Goal: Task Accomplishment & Management: Complete application form

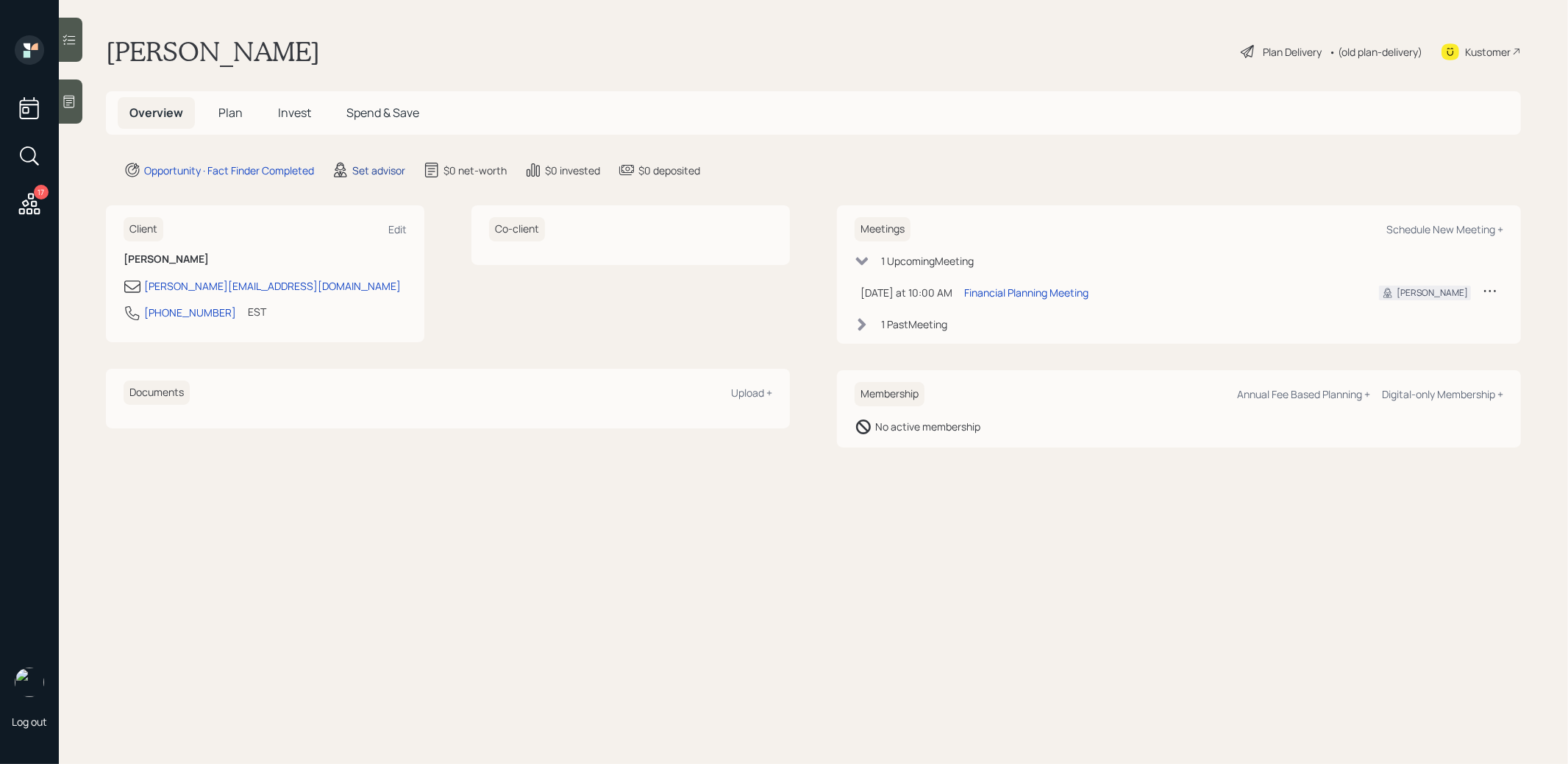
click at [370, 168] on div "Set advisor" at bounding box center [379, 170] width 53 height 15
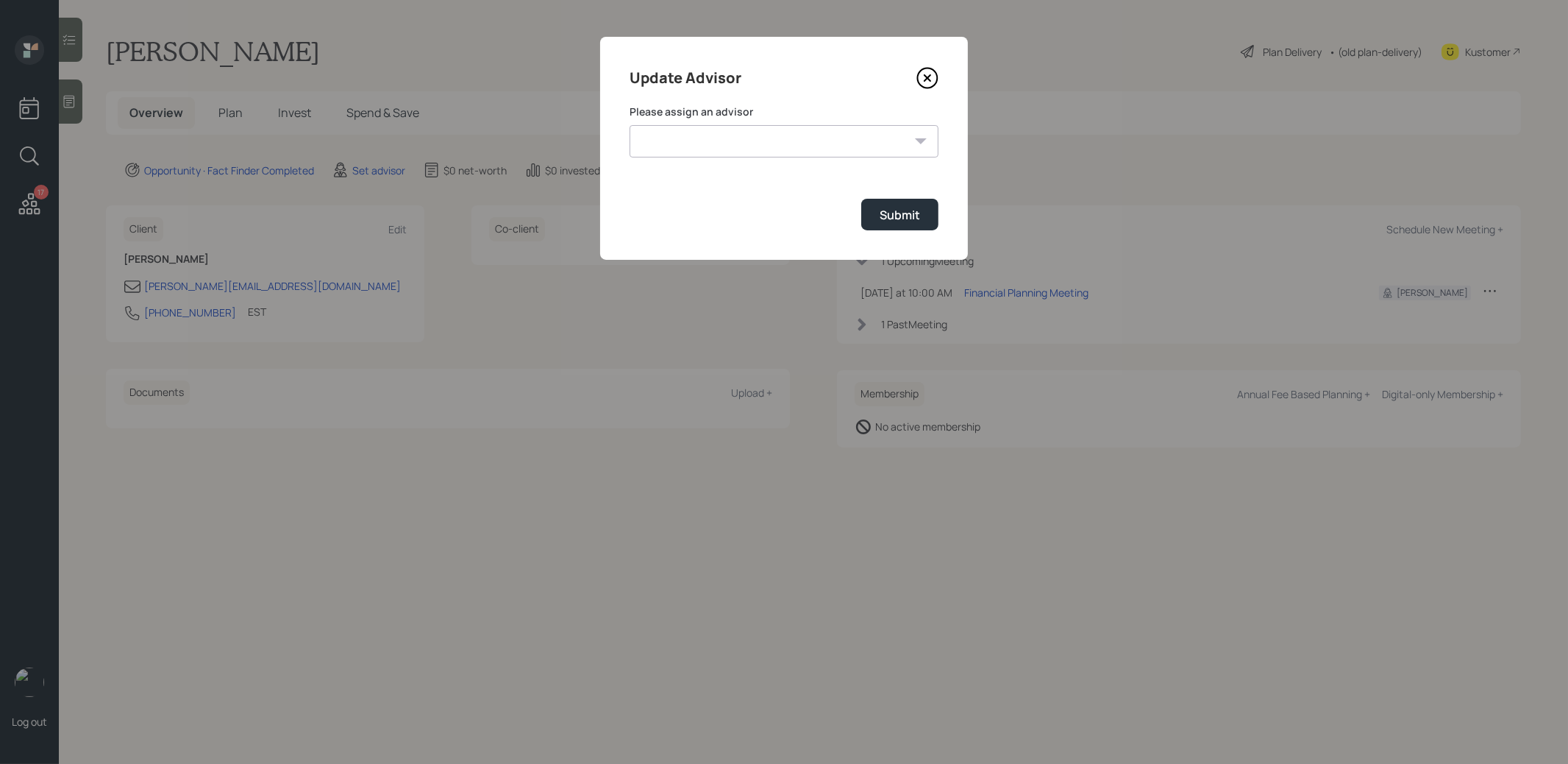
click at [761, 144] on select "[PERSON_NAME] [PERSON_NAME] [PERSON_NAME] [PERSON_NAME] End [PERSON_NAME] [PERS…" at bounding box center [784, 141] width 309 height 33
select select "8b79112e-3cfb-44f9-89e7-15267fe946c1"
click at [630, 125] on select "[PERSON_NAME] [PERSON_NAME] [PERSON_NAME] [PERSON_NAME] End [PERSON_NAME] [PERS…" at bounding box center [784, 141] width 309 height 33
click at [900, 219] on div "Submit" at bounding box center [899, 215] width 40 height 16
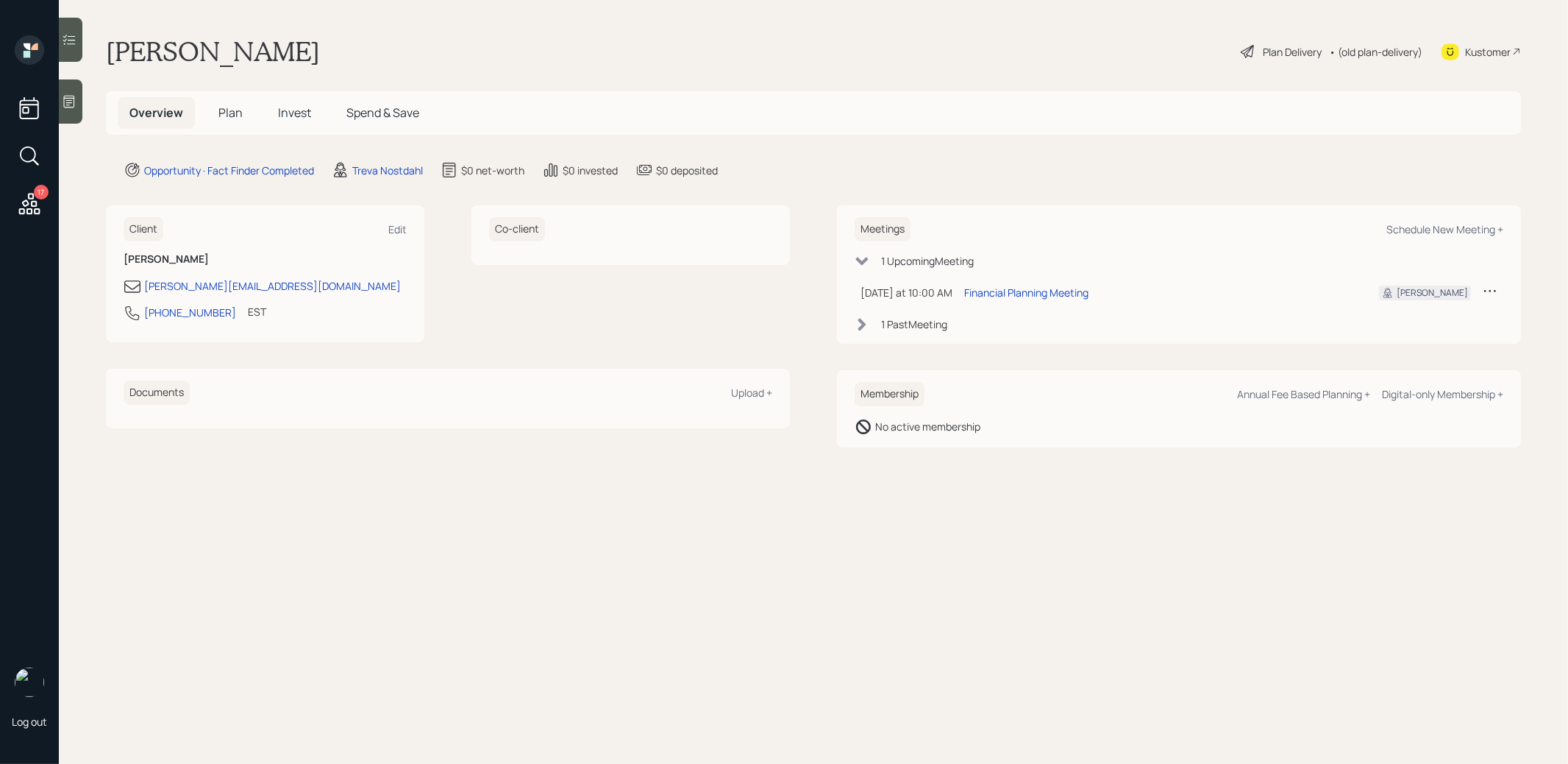
click at [72, 104] on icon at bounding box center [69, 101] width 15 height 15
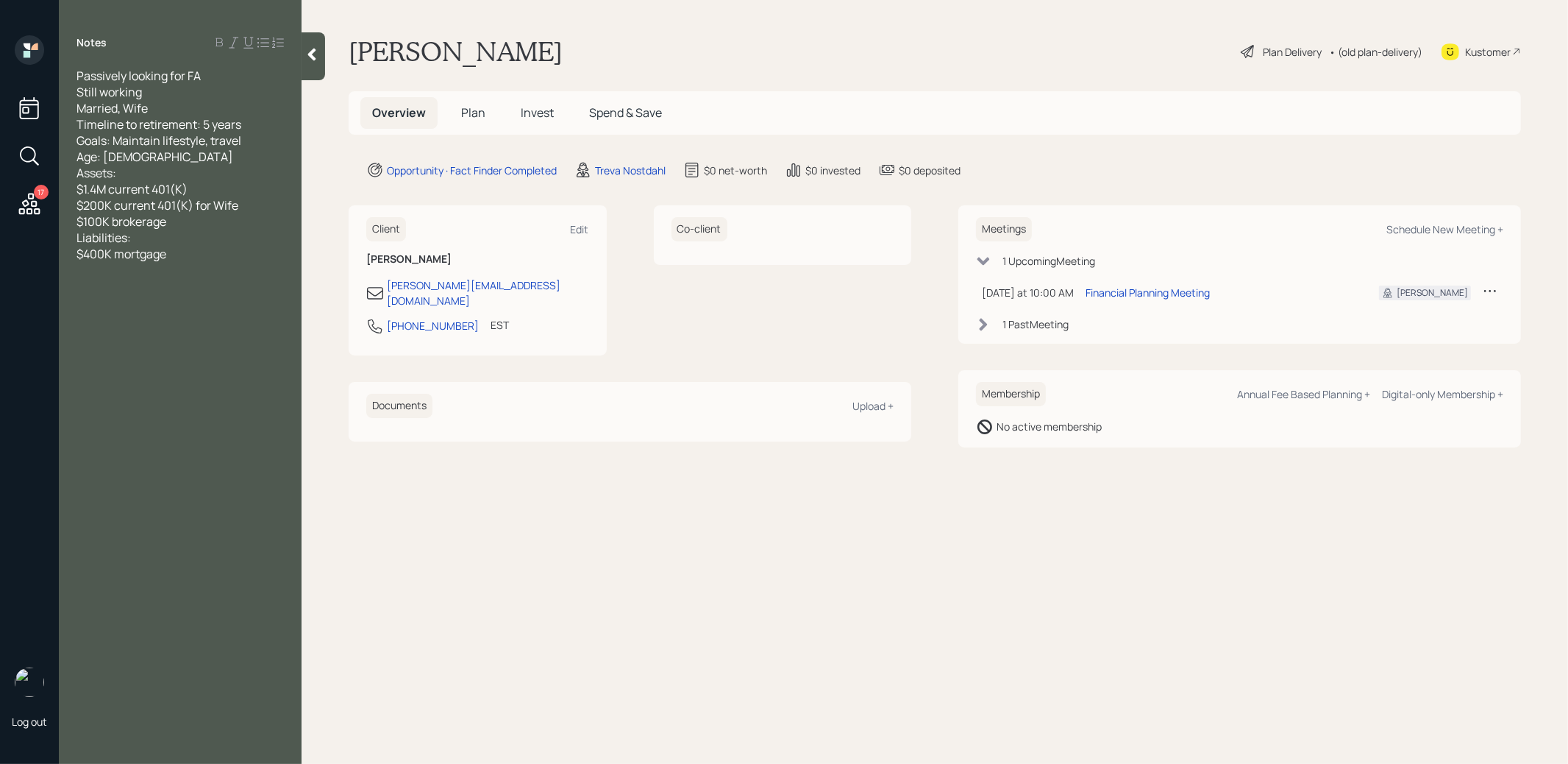
click at [470, 116] on span "Plan" at bounding box center [473, 113] width 25 height 16
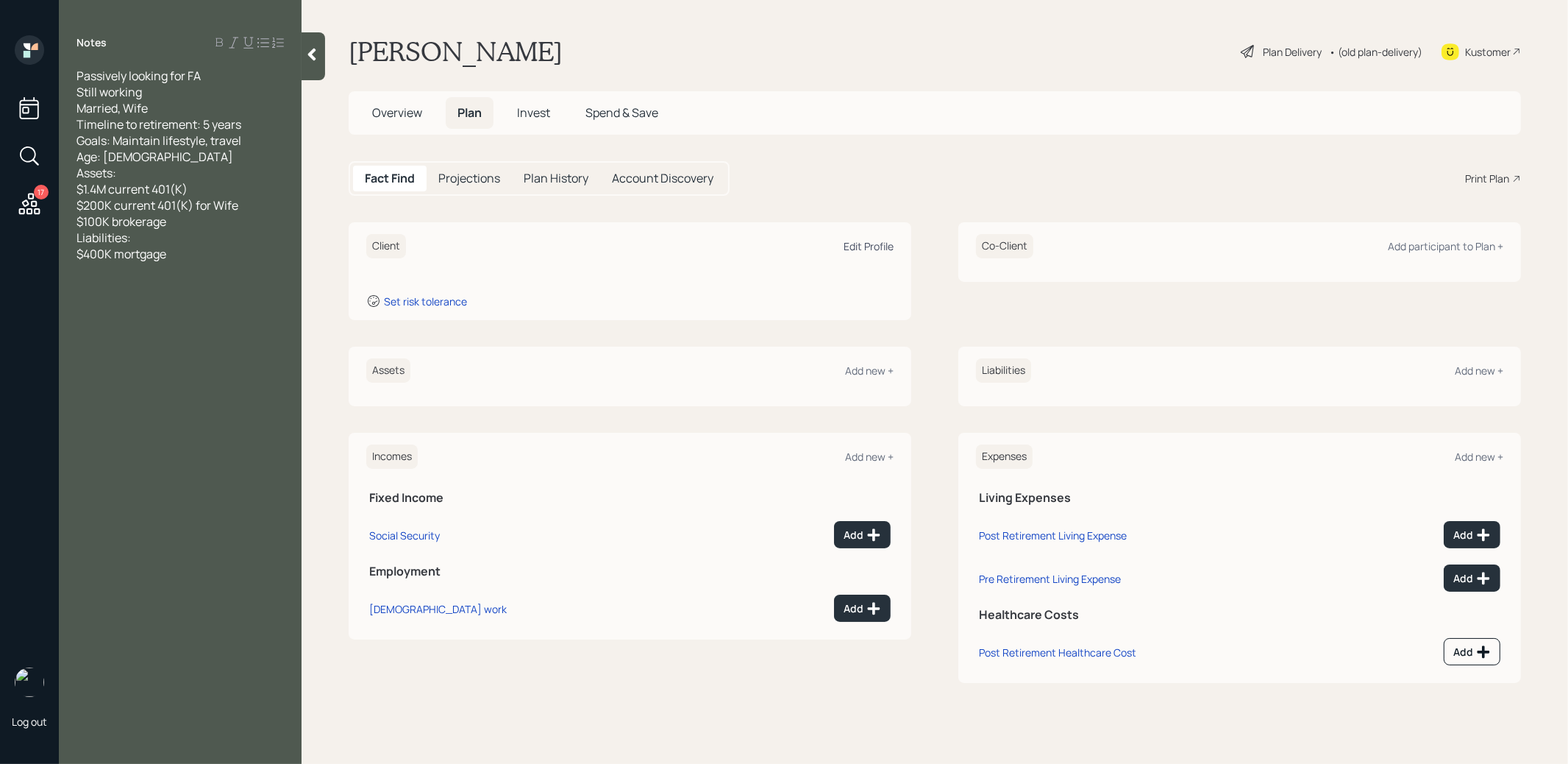
click at [872, 246] on div "Edit Profile" at bounding box center [868, 246] width 50 height 14
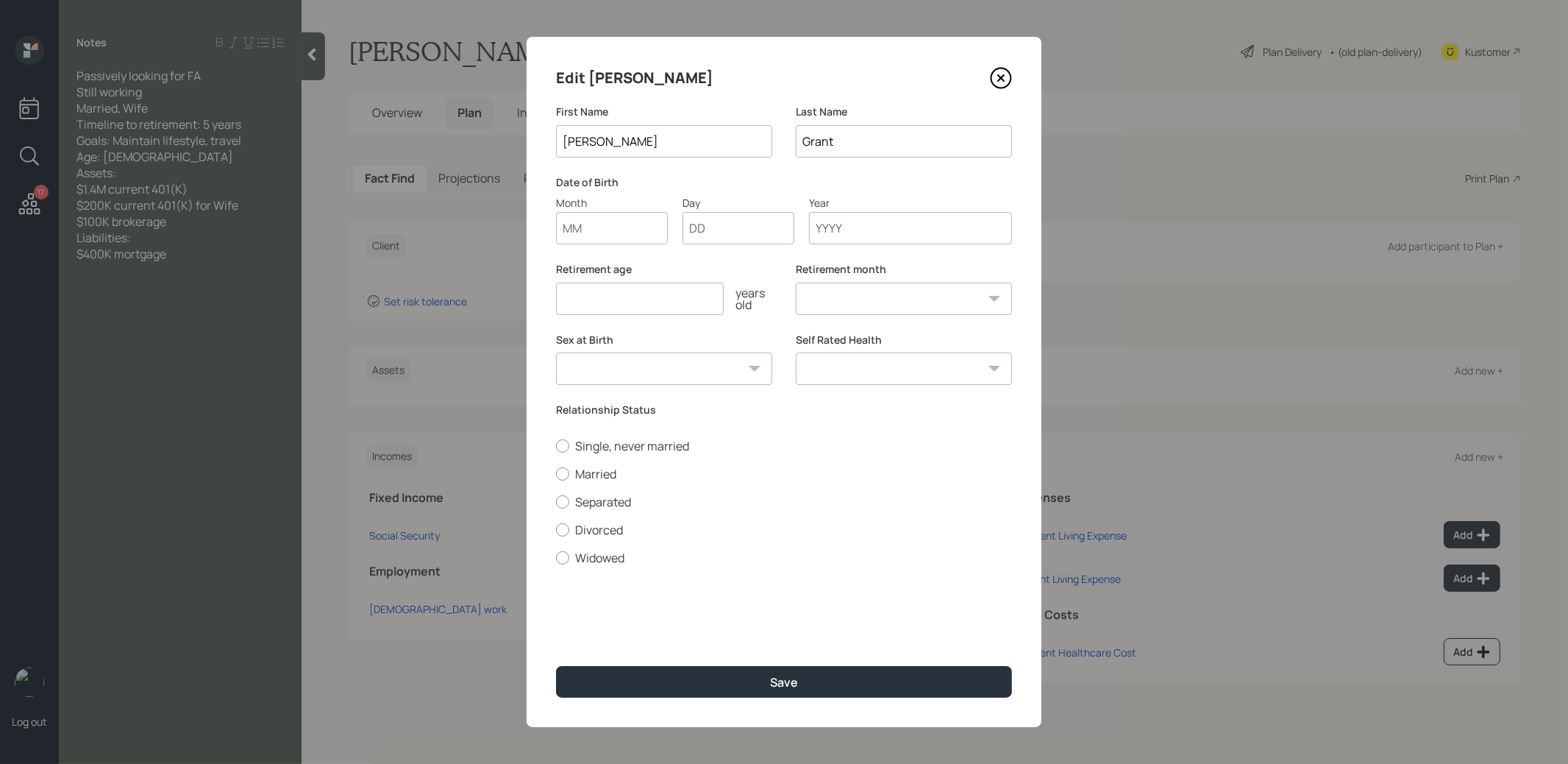
click at [592, 229] on input "Month" at bounding box center [612, 229] width 112 height 33
type input "01"
type input "1970"
select select "1"
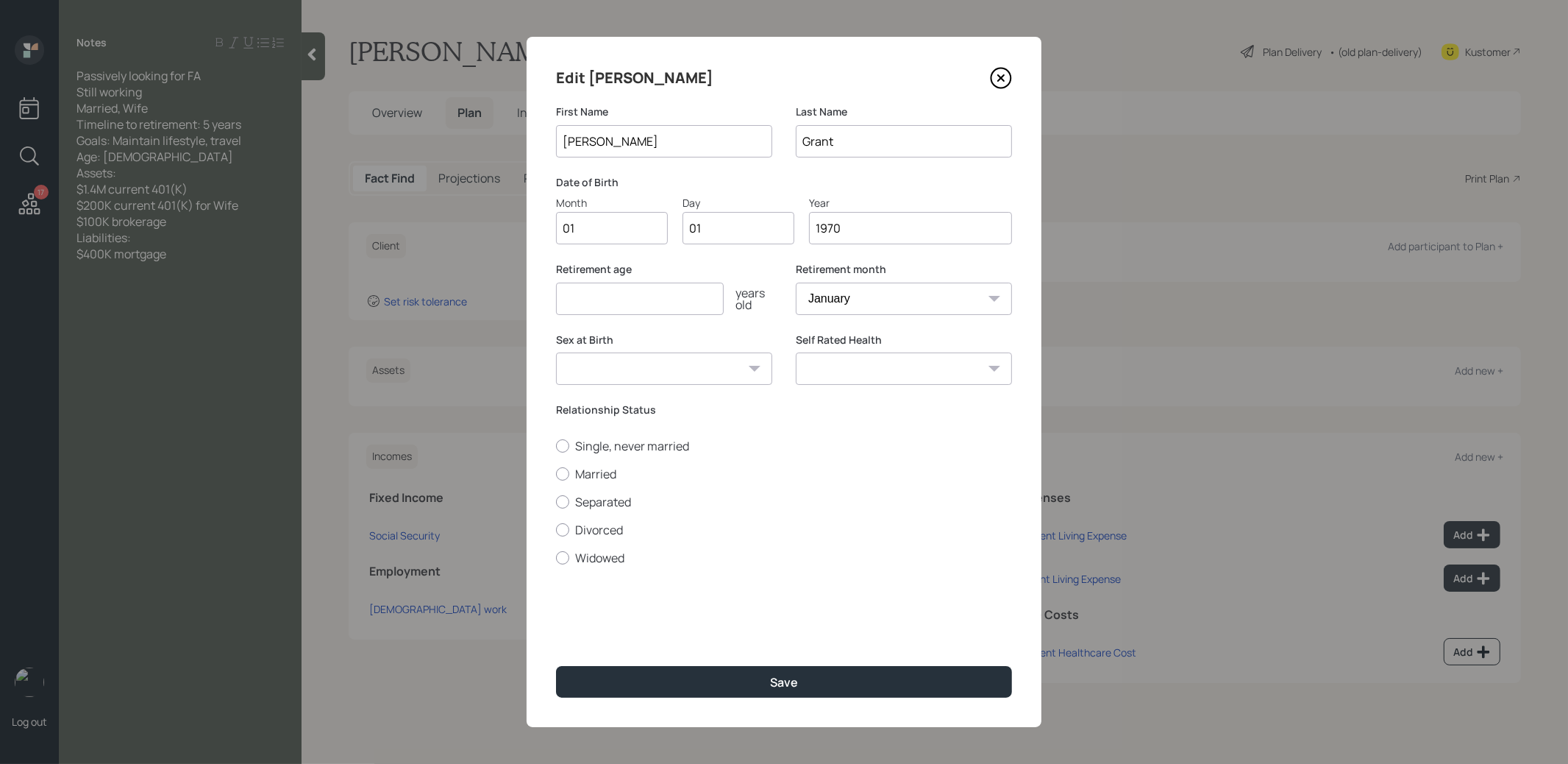
type input "1970"
click at [571, 305] on input "number" at bounding box center [640, 299] width 167 height 33
type input "67"
click at [656, 679] on button "Save" at bounding box center [784, 681] width 456 height 32
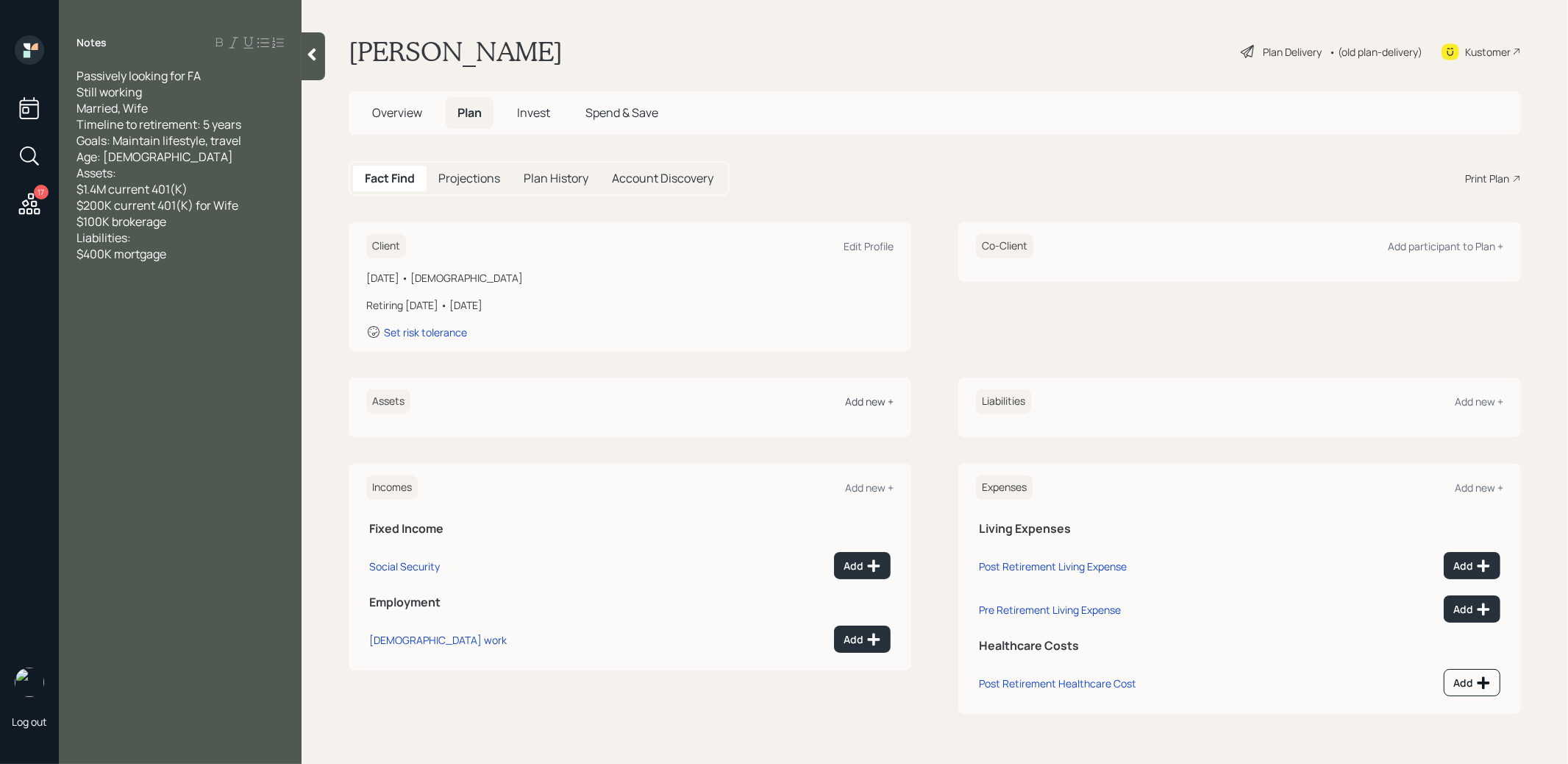
click at [879, 402] on div "Add new +" at bounding box center [868, 401] width 48 height 14
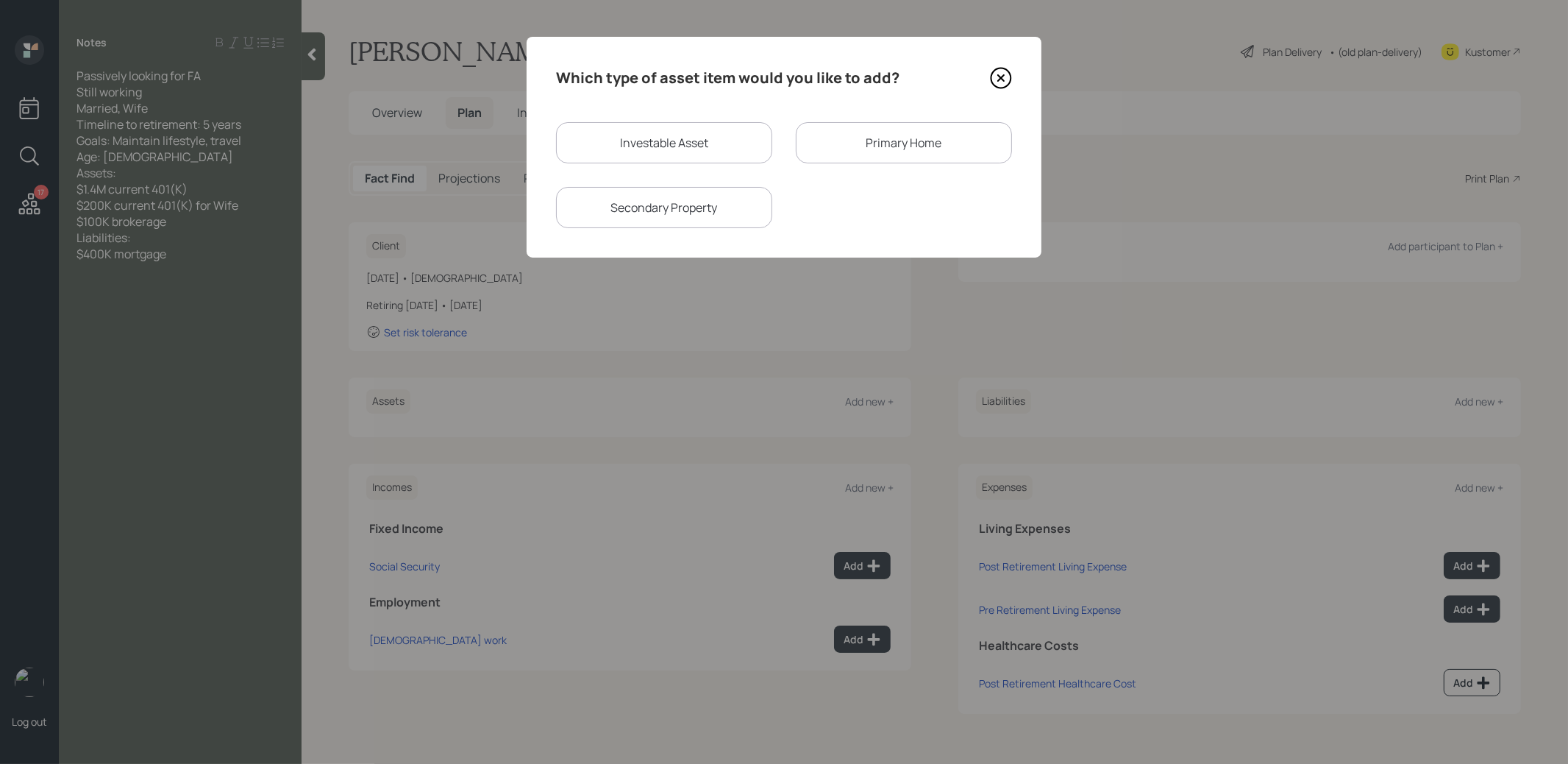
click at [680, 144] on div "Investable Asset" at bounding box center [664, 142] width 217 height 41
select select "taxable"
select select "balanced"
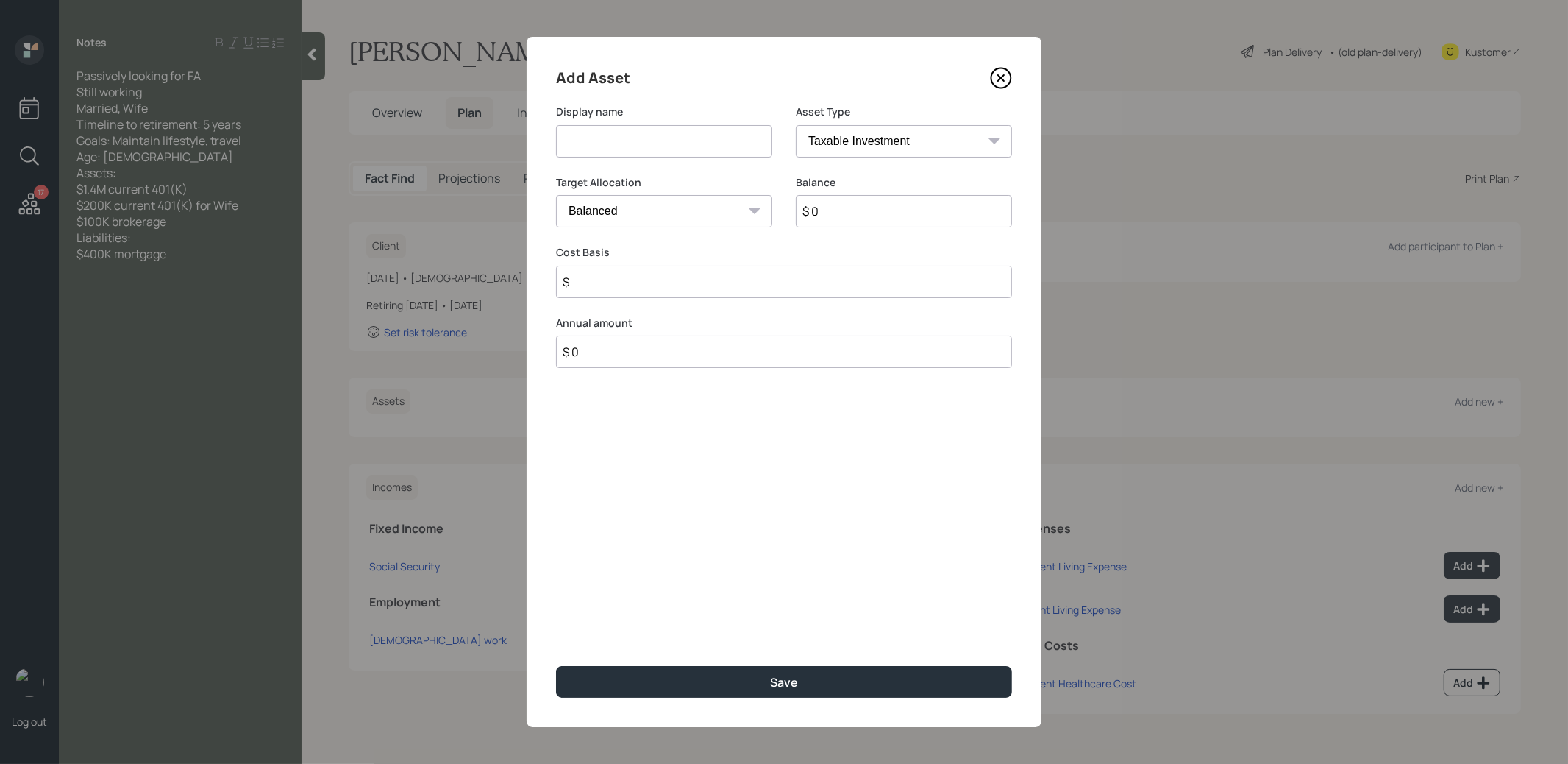
click at [676, 144] on input at bounding box center [664, 141] width 217 height 33
type input "Current 401k"
click at [827, 144] on select "SEP [PERSON_NAME] IRA 401(k) [PERSON_NAME] 401(k) 403(b) [PERSON_NAME] 403(b) 4…" at bounding box center [904, 141] width 217 height 33
select select "company_sponsored"
click at [795, 125] on select "SEP [PERSON_NAME] IRA 401(k) [PERSON_NAME] 401(k) 403(b) [PERSON_NAME] 403(b) 4…" at bounding box center [904, 141] width 217 height 33
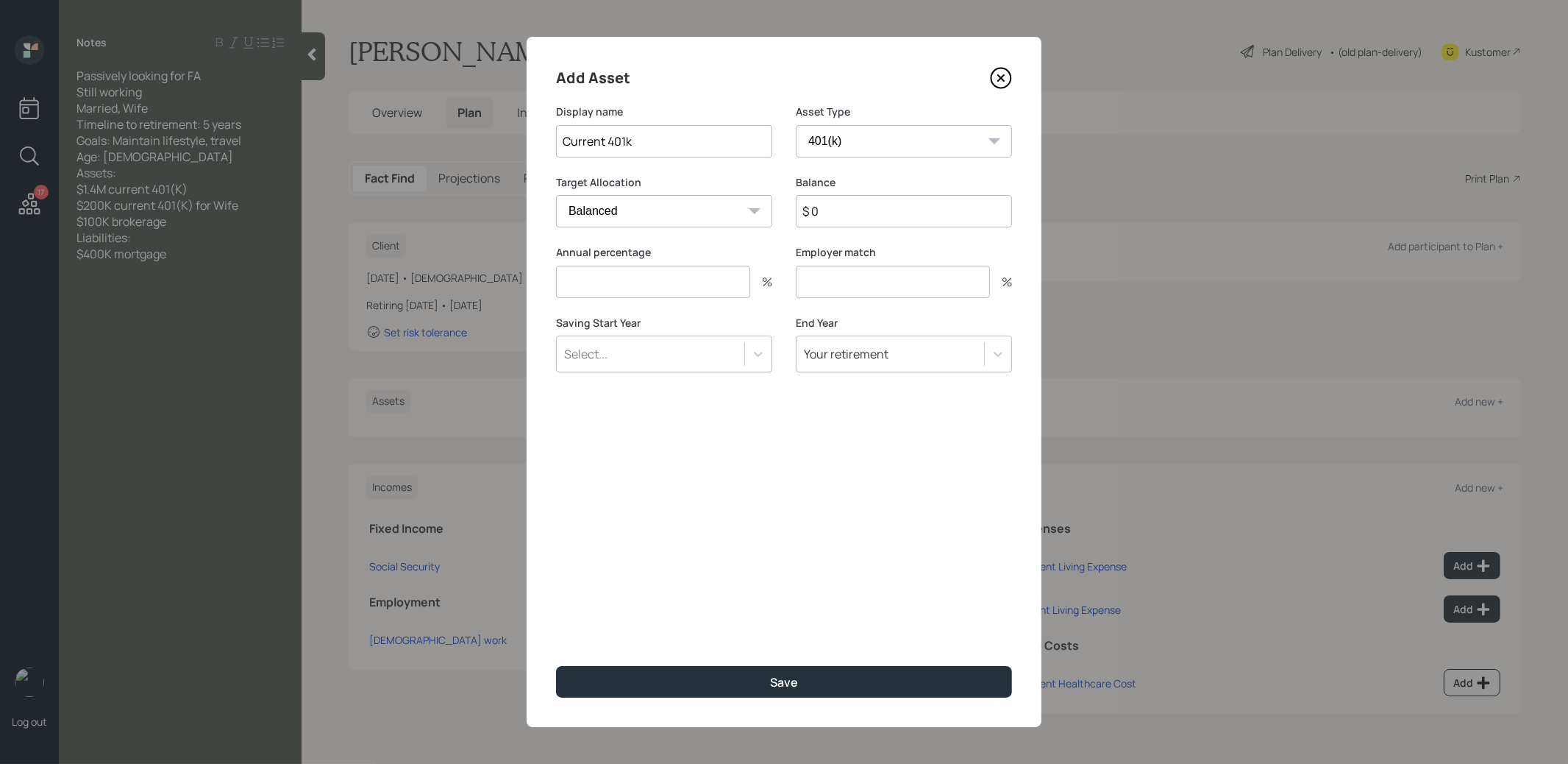
click at [842, 212] on input "$ 0" at bounding box center [904, 211] width 217 height 33
type input "$ 1,400,000"
click at [664, 285] on input "number" at bounding box center [652, 282] width 194 height 33
type input "0"
click at [840, 292] on input "number" at bounding box center [892, 282] width 194 height 33
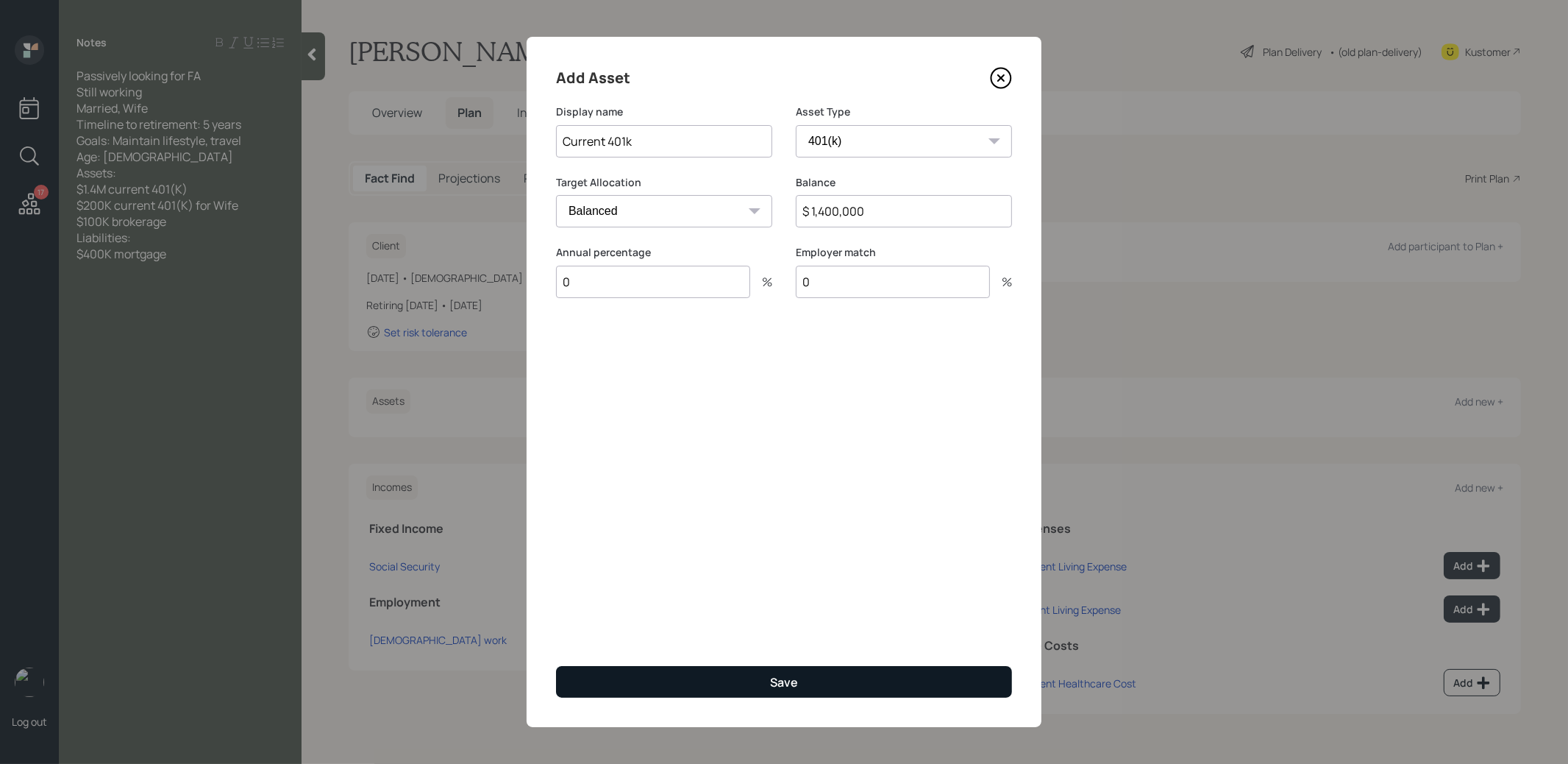
type input "0"
click at [739, 677] on button "Save" at bounding box center [784, 681] width 456 height 32
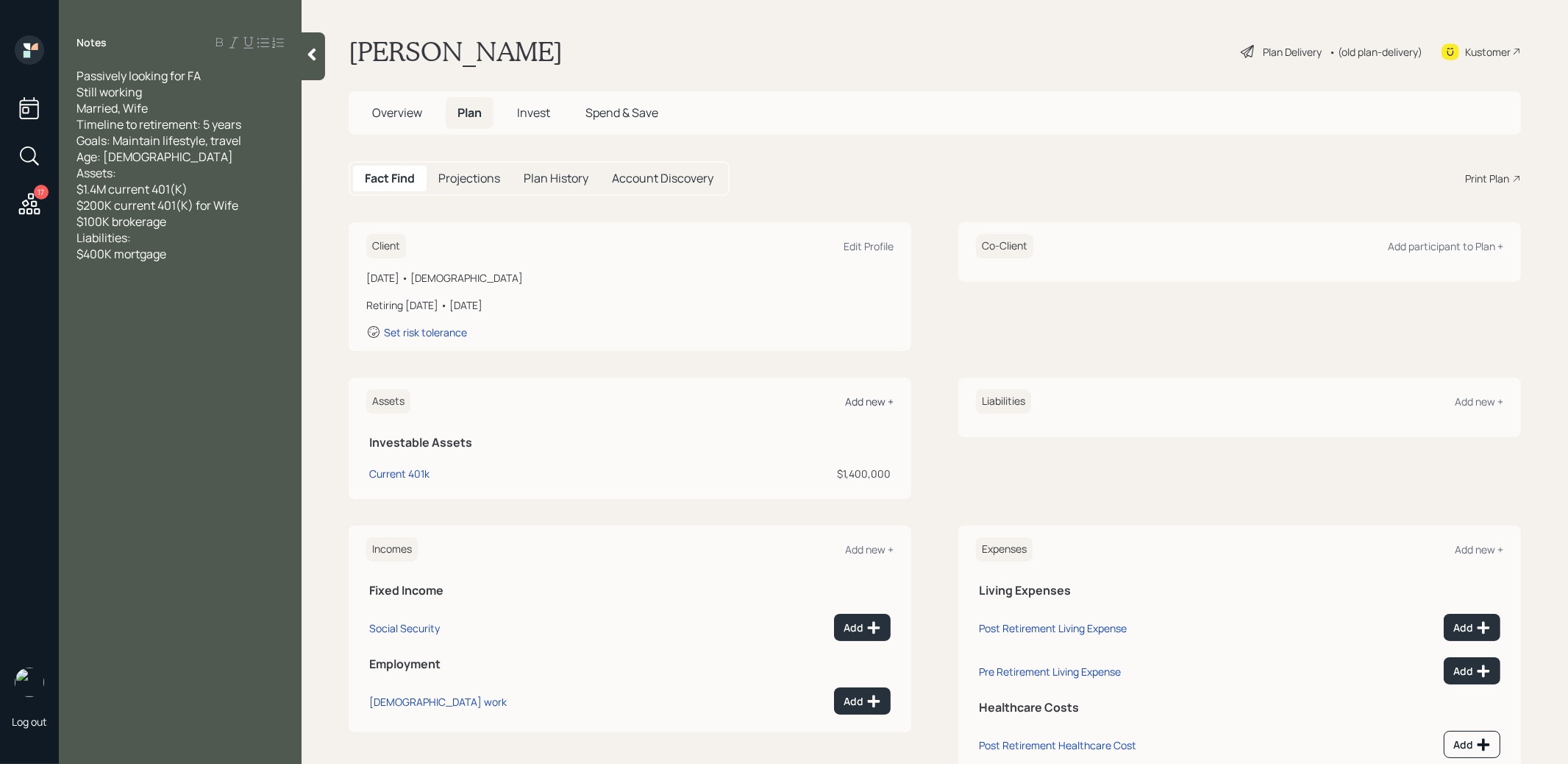
click at [872, 398] on div "Add new +" at bounding box center [868, 401] width 48 height 14
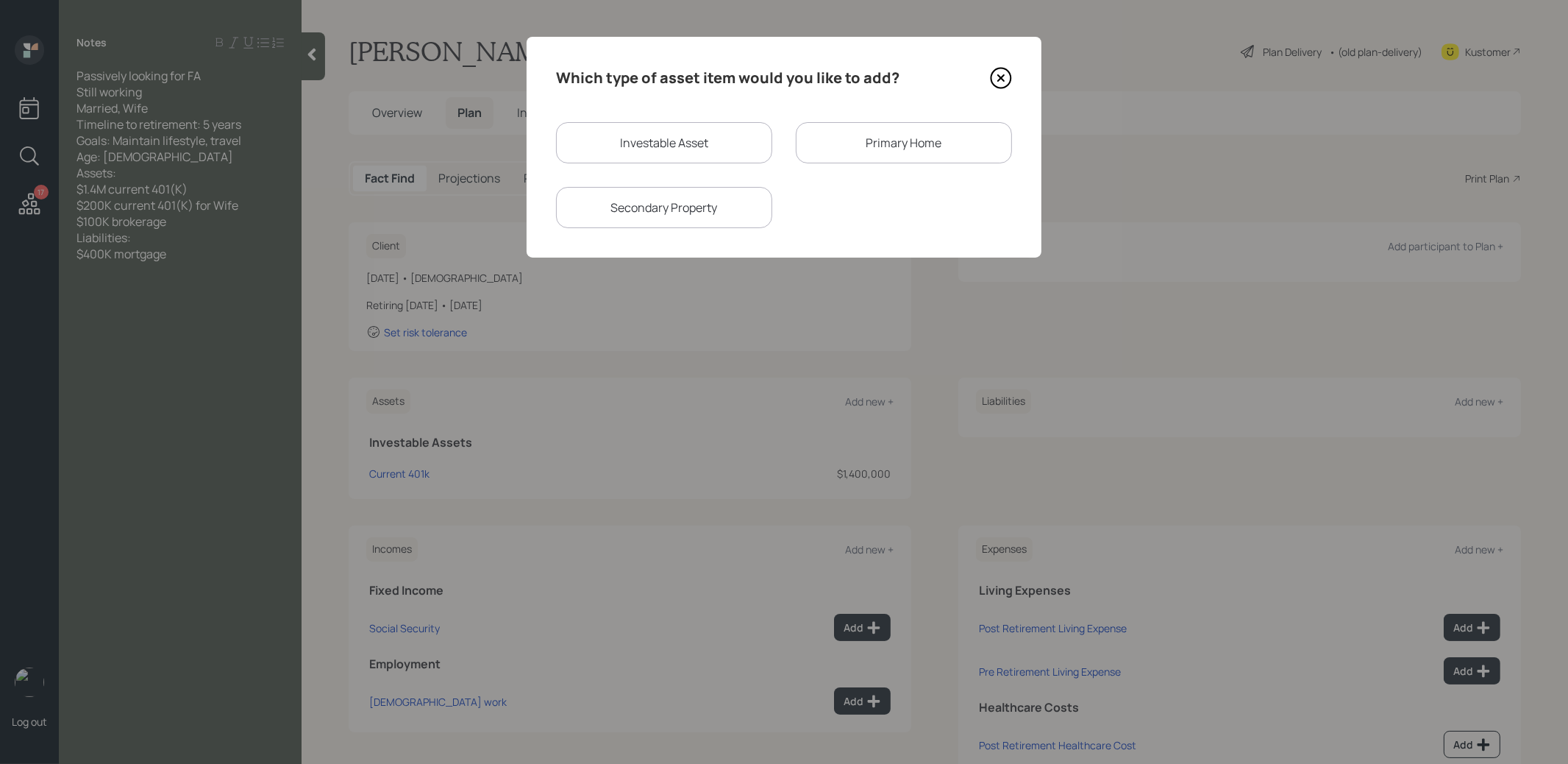
click at [621, 140] on div "Investable Asset" at bounding box center [664, 142] width 217 height 41
select select "taxable"
select select "balanced"
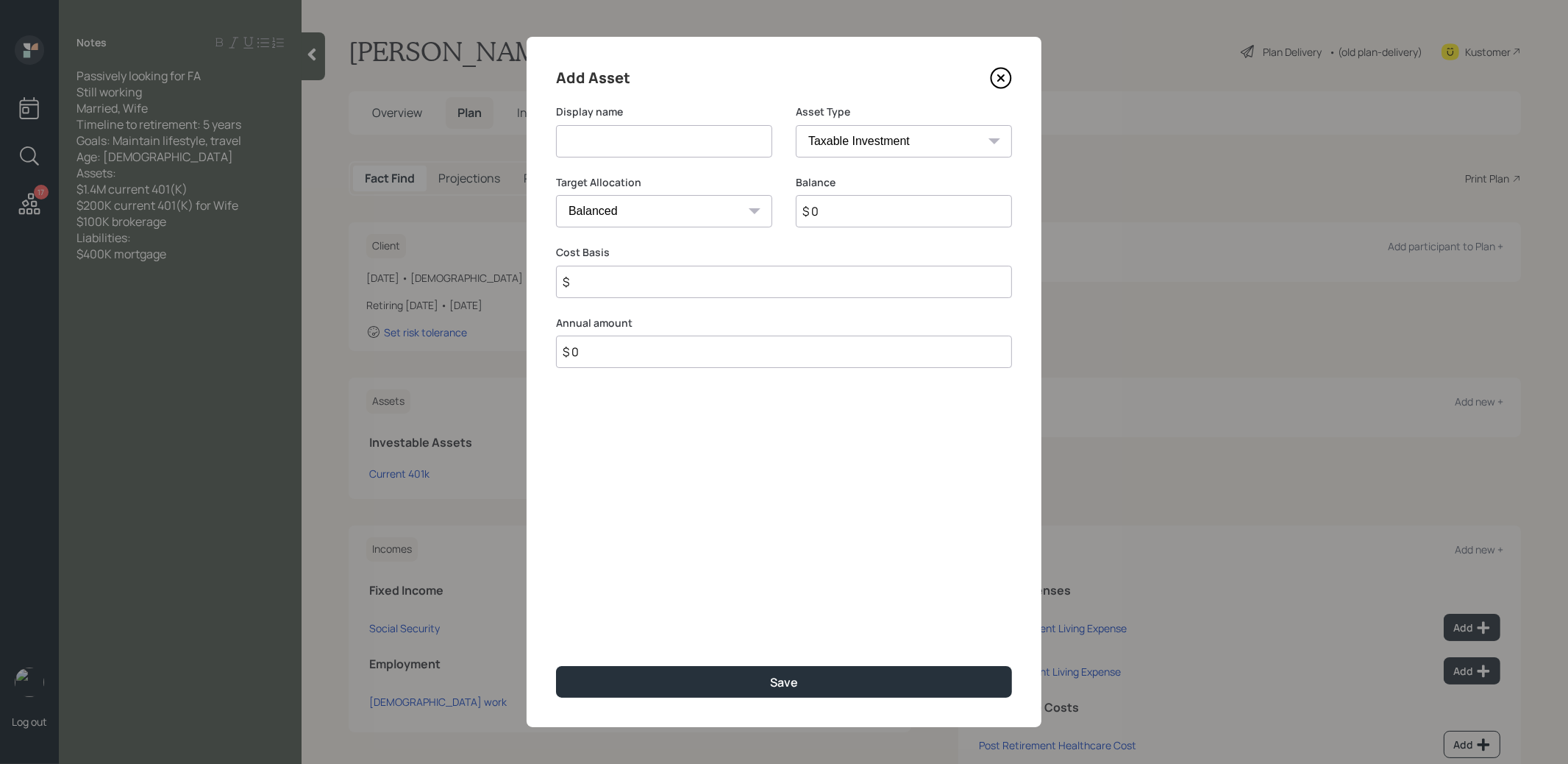
click at [632, 140] on input at bounding box center [664, 141] width 217 height 33
type input "Brokerage"
click at [837, 213] on input "$ 0" at bounding box center [904, 211] width 217 height 33
type input "$ 100,000"
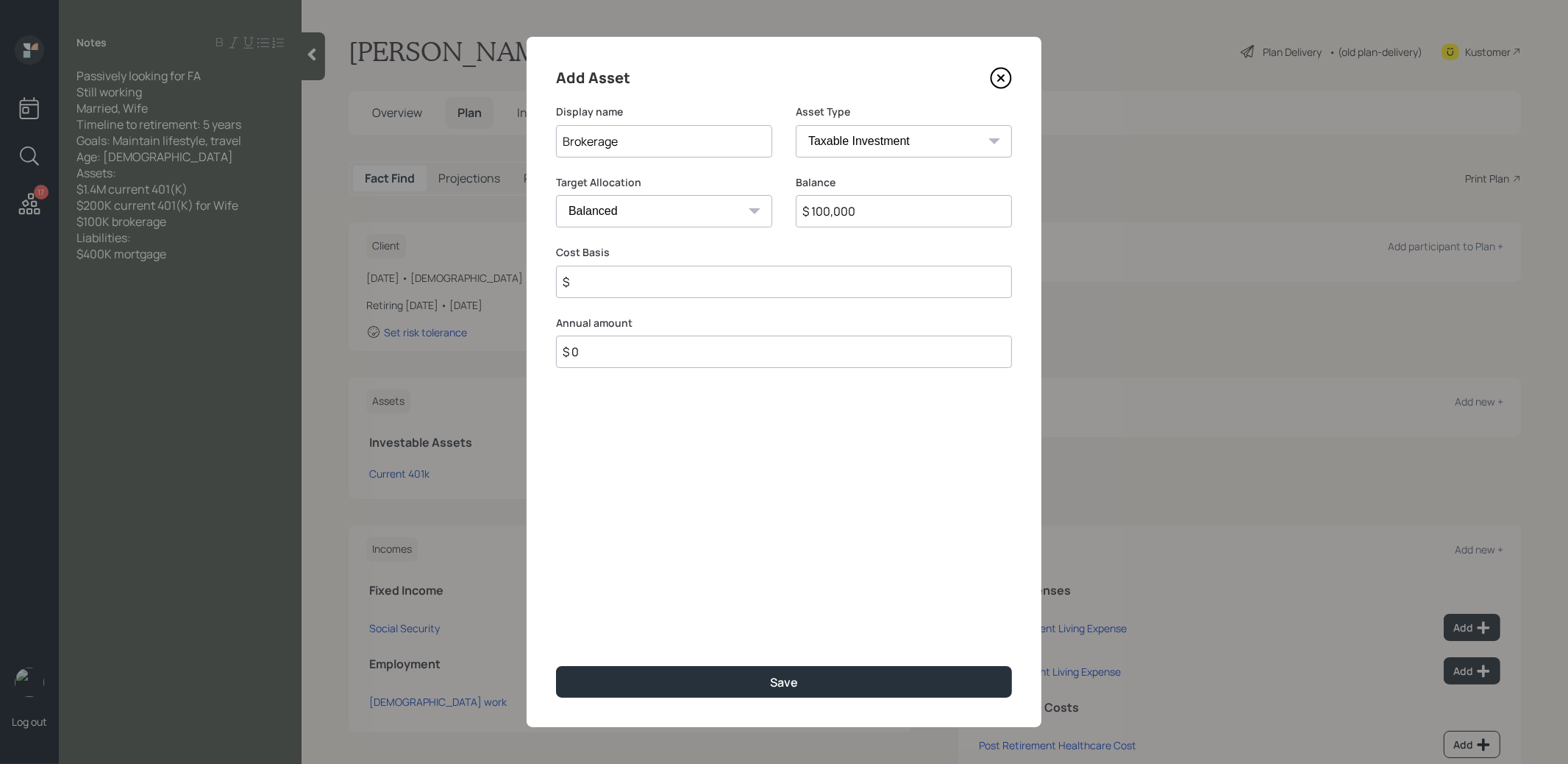
click at [774, 290] on input "$" at bounding box center [784, 282] width 456 height 33
type input "$ 1"
click at [702, 677] on button "Save" at bounding box center [784, 681] width 456 height 32
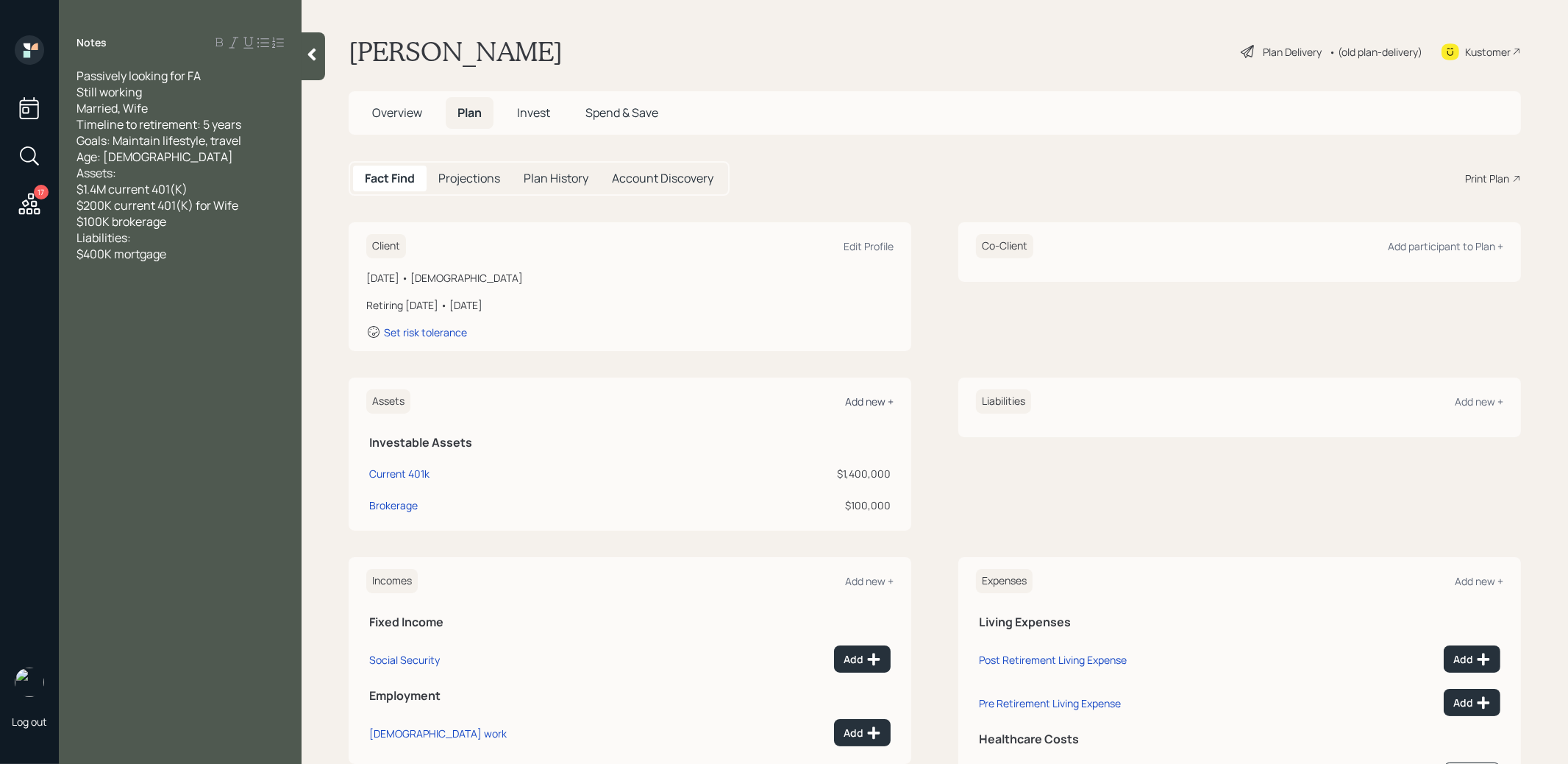
click at [856, 400] on div "Add new +" at bounding box center [868, 401] width 48 height 14
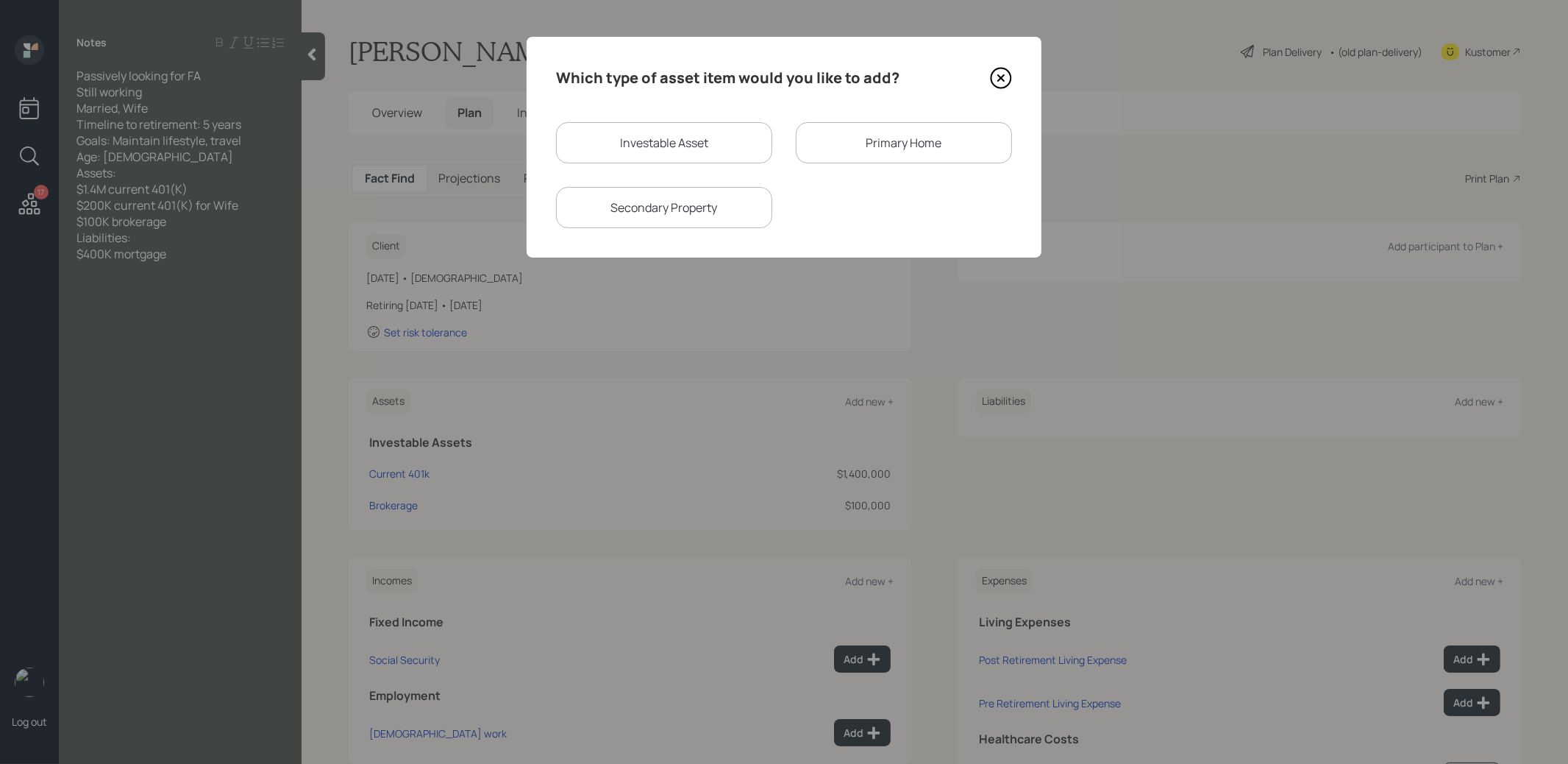
click at [678, 136] on div "Investable Asset" at bounding box center [664, 142] width 217 height 41
select select "taxable"
select select "balanced"
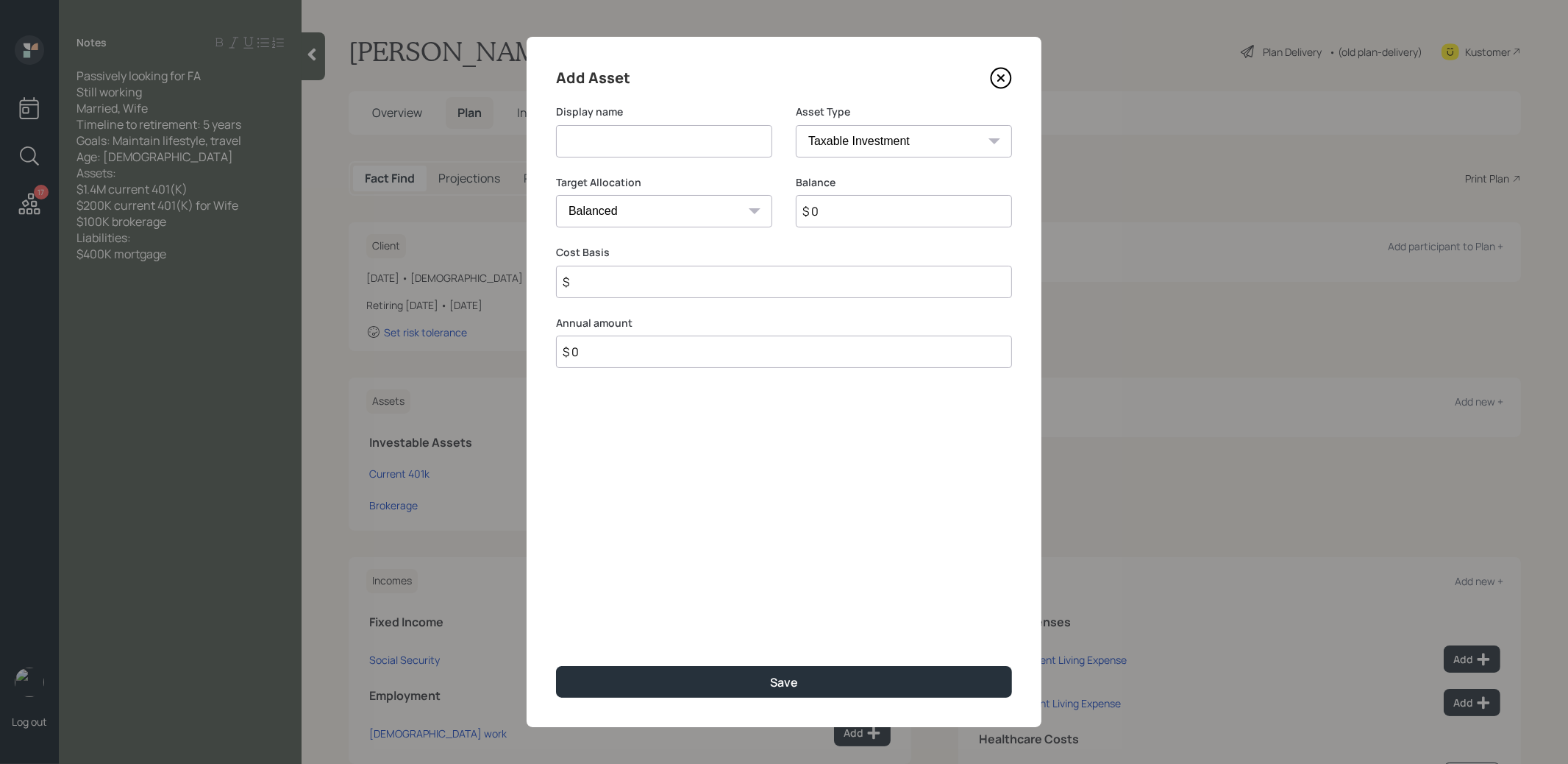
click at [673, 146] on input at bounding box center [664, 141] width 217 height 33
type input "Current 401k"
click at [833, 145] on select "SEP [PERSON_NAME] IRA 401(k) [PERSON_NAME] 401(k) 403(b) [PERSON_NAME] 403(b) 4…" at bounding box center [904, 141] width 217 height 33
select select "company_sponsored"
click at [795, 125] on select "SEP [PERSON_NAME] IRA 401(k) [PERSON_NAME] 401(k) 403(b) [PERSON_NAME] 403(b) 4…" at bounding box center [904, 141] width 217 height 33
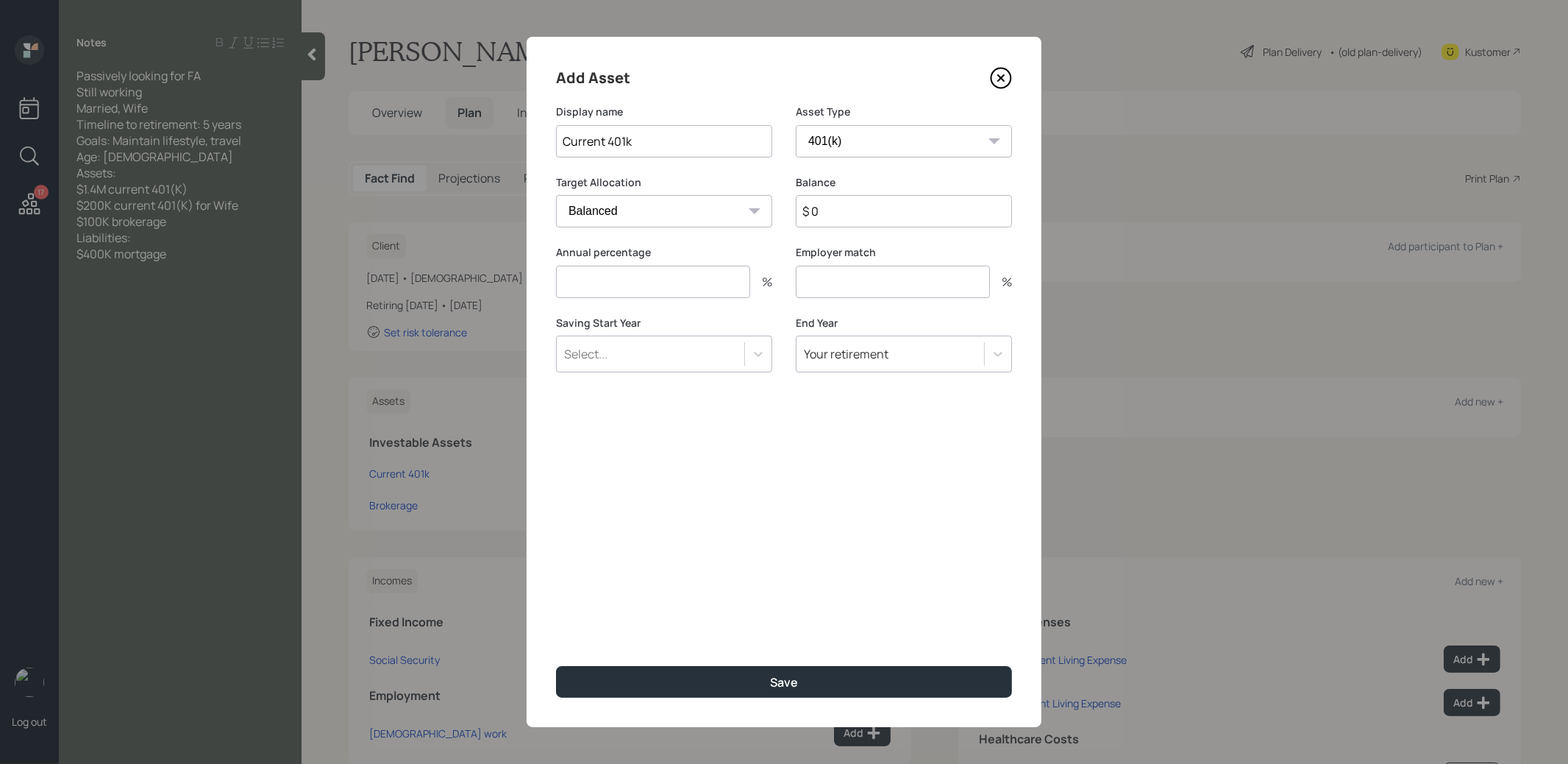
click at [835, 213] on input "$ 0" at bounding box center [904, 211] width 217 height 33
type input "$ 200,000"
click at [717, 285] on input "number" at bounding box center [652, 282] width 194 height 33
type input "0"
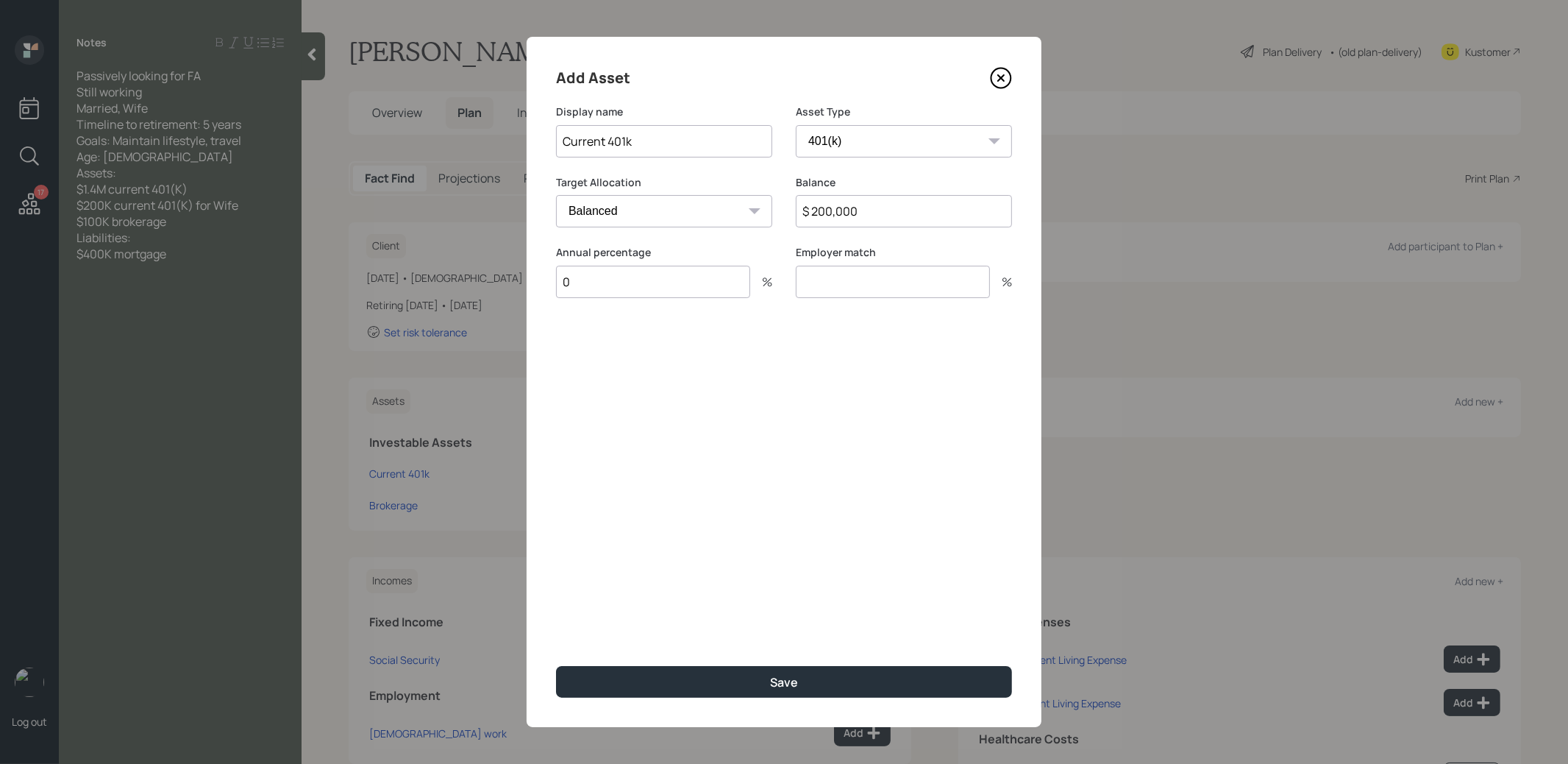
click at [829, 290] on input "number" at bounding box center [892, 282] width 194 height 33
type input "0"
click at [683, 138] on input "Current 401k" at bounding box center [664, 141] width 217 height 33
type input "Current 401k - Spouse"
click at [683, 679] on button "Save" at bounding box center [784, 681] width 456 height 32
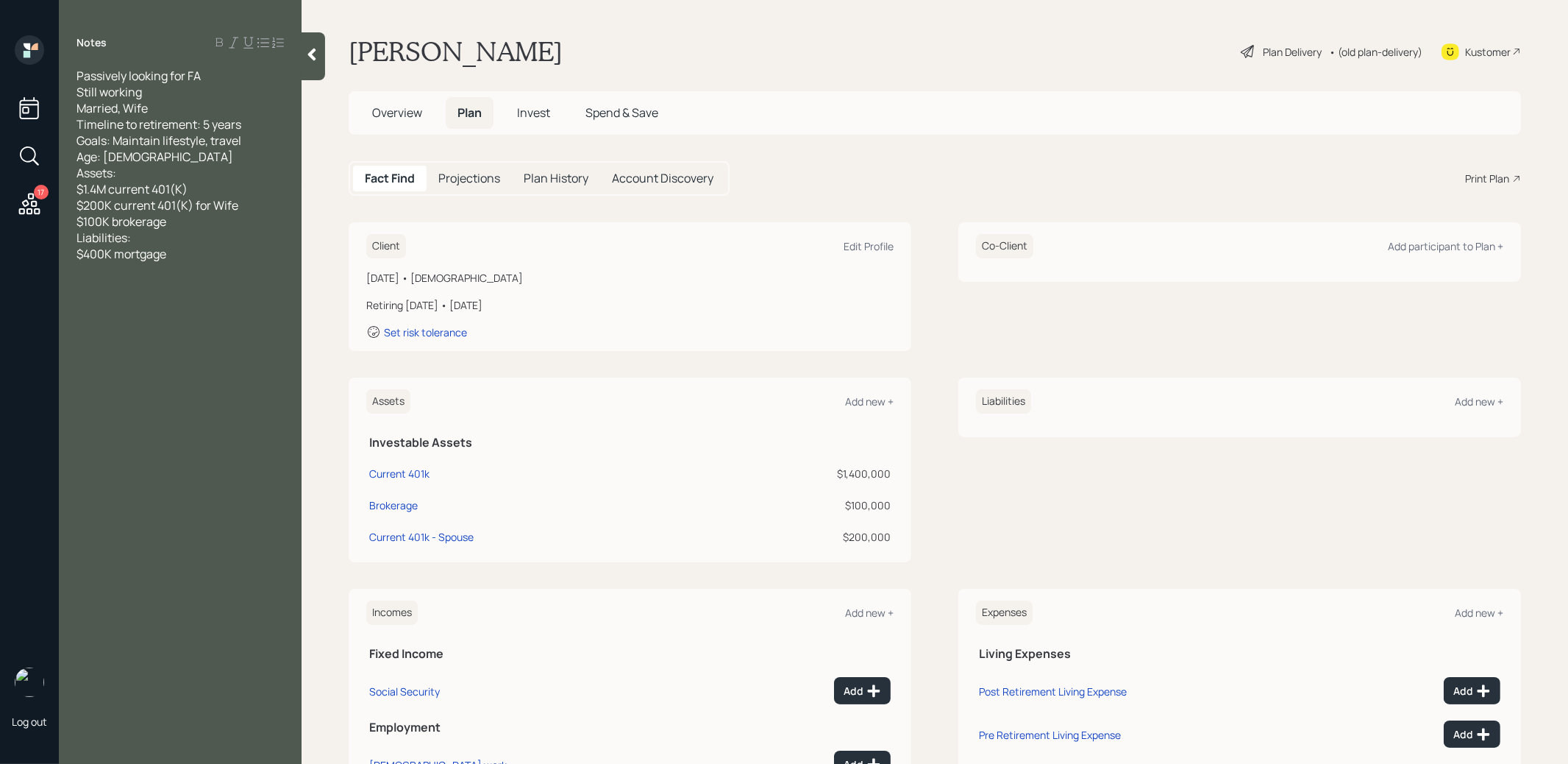
scroll to position [108, 0]
